Goal: Find contact information: Find contact information

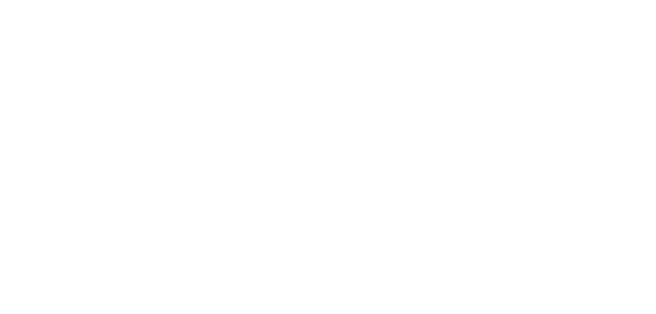
scroll to position [723, 0]
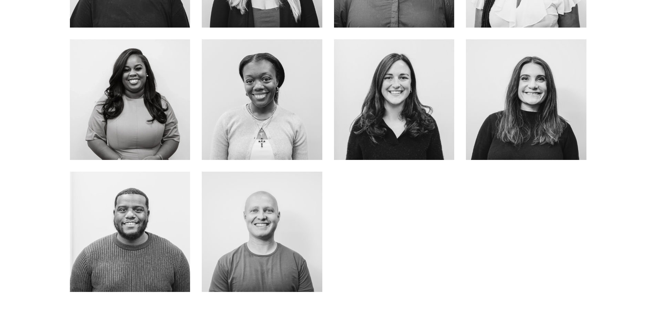
drag, startPoint x: 291, startPoint y: 204, endPoint x: 225, endPoint y: 203, distance: 65.4
click at [225, 203] on div at bounding box center [262, 231] width 120 height 120
click at [532, 111] on link "about me" at bounding box center [525, 120] width 55 height 18
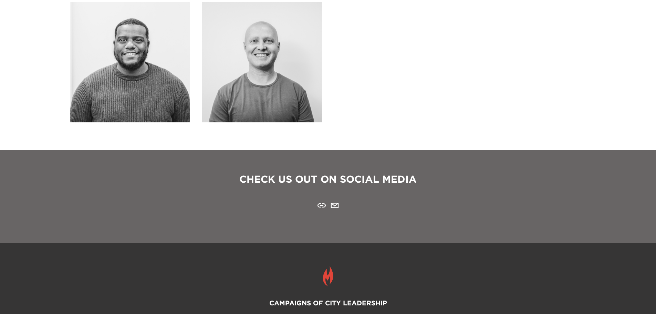
scroll to position [895, 0]
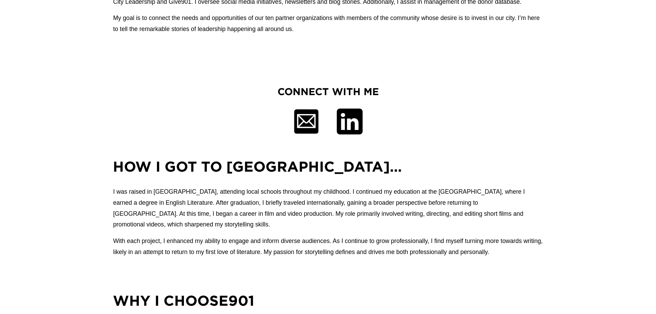
scroll to position [413, 0]
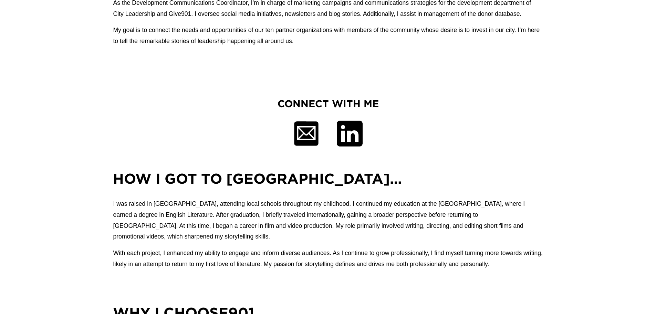
click at [313, 133] on div at bounding box center [306, 133] width 26 height 26
click at [312, 136] on div at bounding box center [306, 133] width 26 height 26
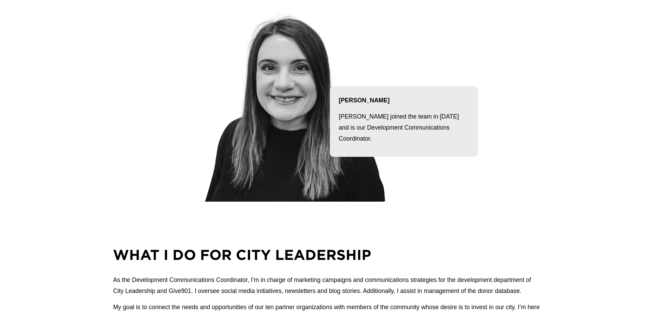
scroll to position [138, 0]
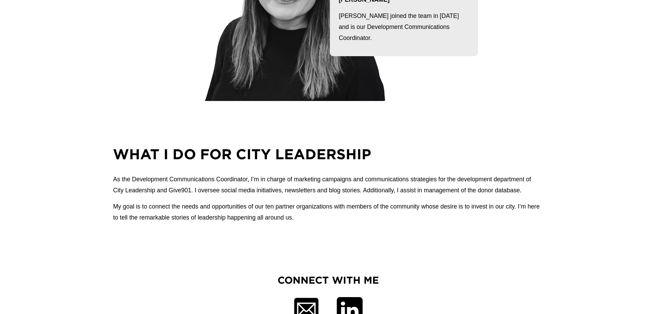
scroll to position [241, 0]
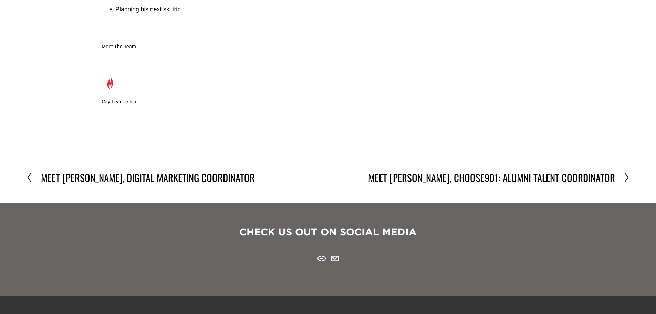
scroll to position [1101, 0]
